Goal: Transaction & Acquisition: Subscribe to service/newsletter

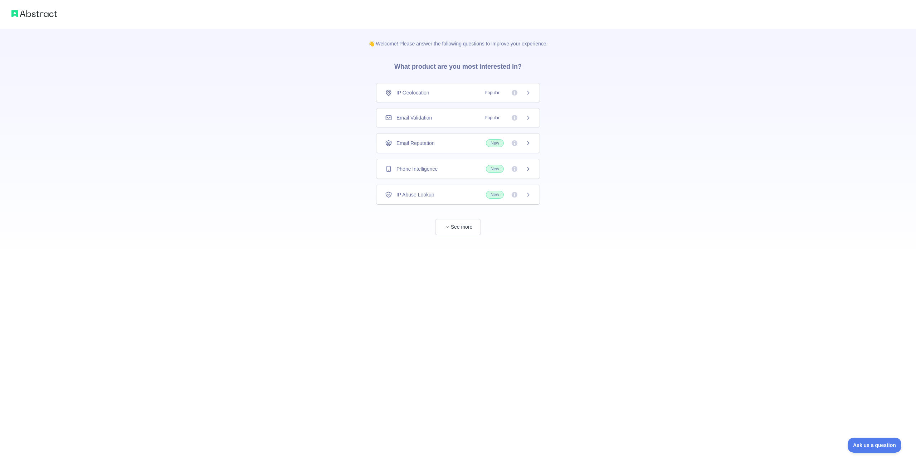
click at [426, 95] on span "IP Geolocation" at bounding box center [412, 92] width 33 height 7
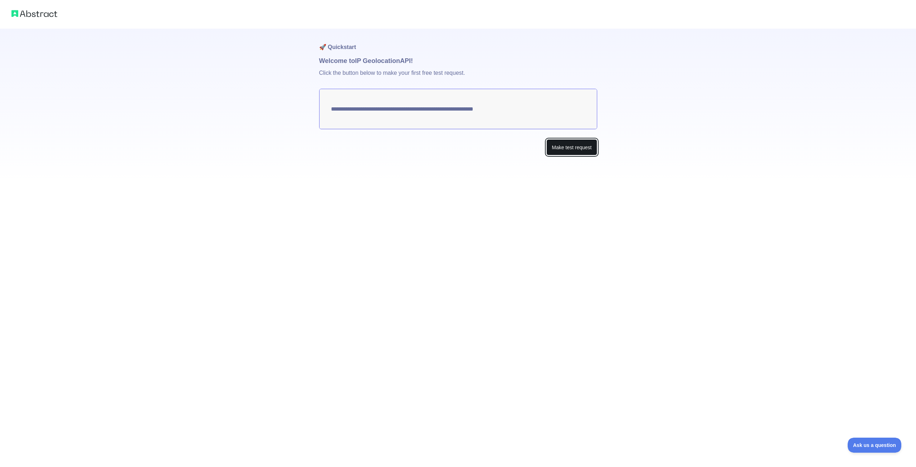
click at [565, 150] on button "Make test request" at bounding box center [571, 147] width 50 height 16
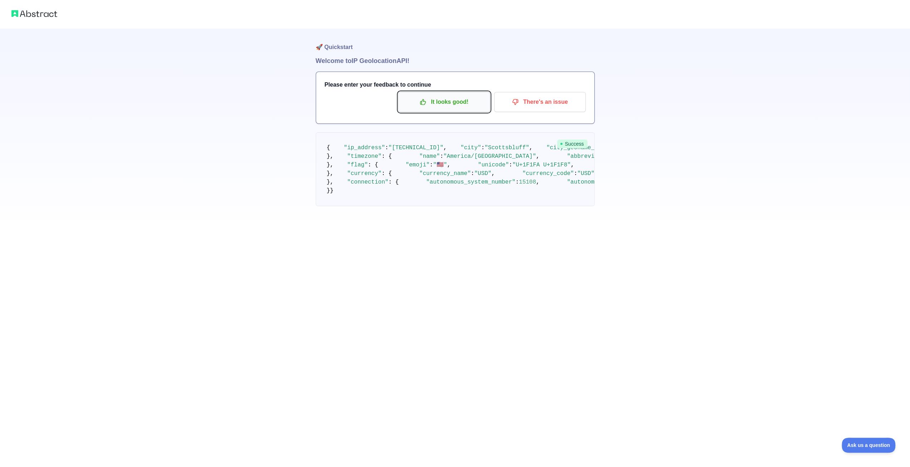
click at [450, 106] on p "It looks good!" at bounding box center [444, 102] width 81 height 12
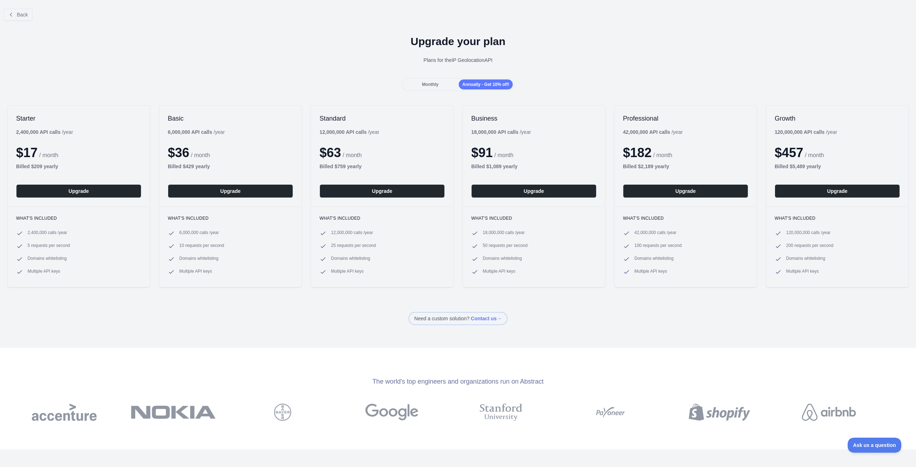
click at [436, 84] on span "Monthly" at bounding box center [430, 84] width 16 height 5
